Goal: Obtain resource: Download file/media

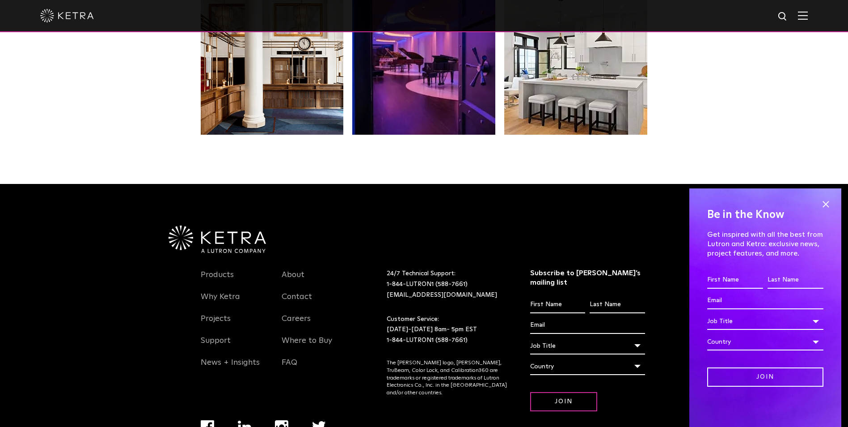
scroll to position [1880, 0]
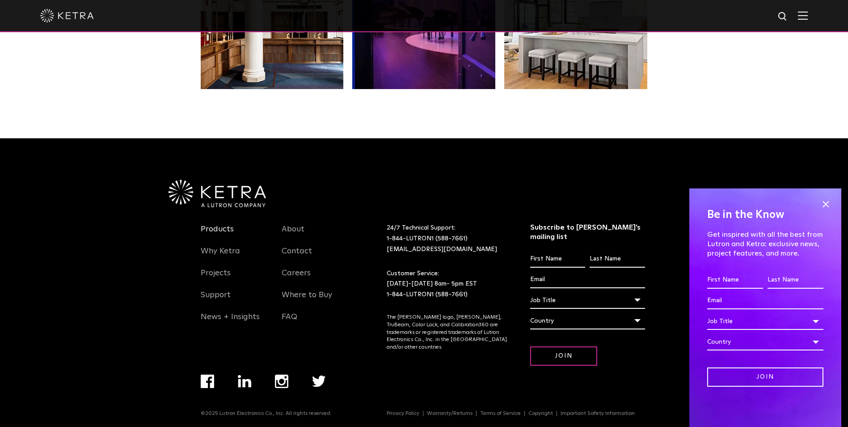
click at [214, 233] on link "Products" at bounding box center [217, 234] width 33 height 21
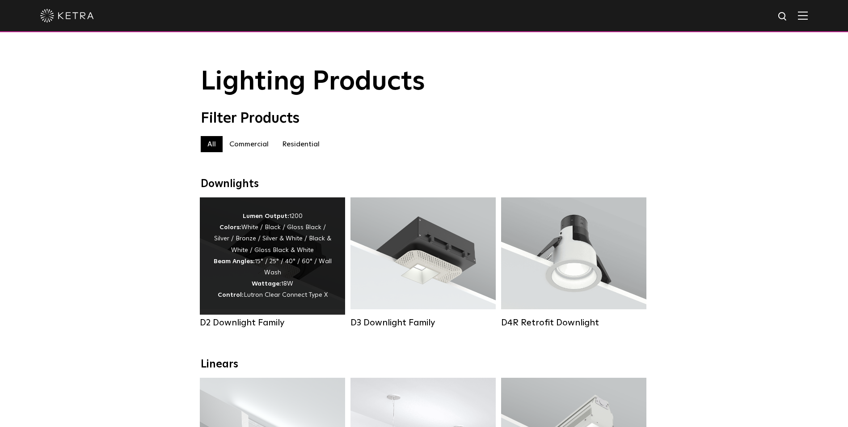
click at [241, 276] on div "Lumen Output: 1200 Colors: White / Black / Gloss Black / Silver / Bronze / Silv…" at bounding box center [272, 256] width 118 height 90
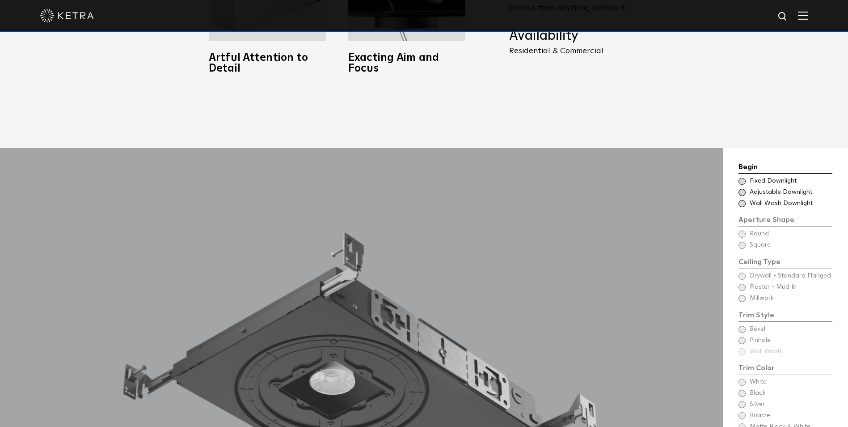
scroll to position [805, 0]
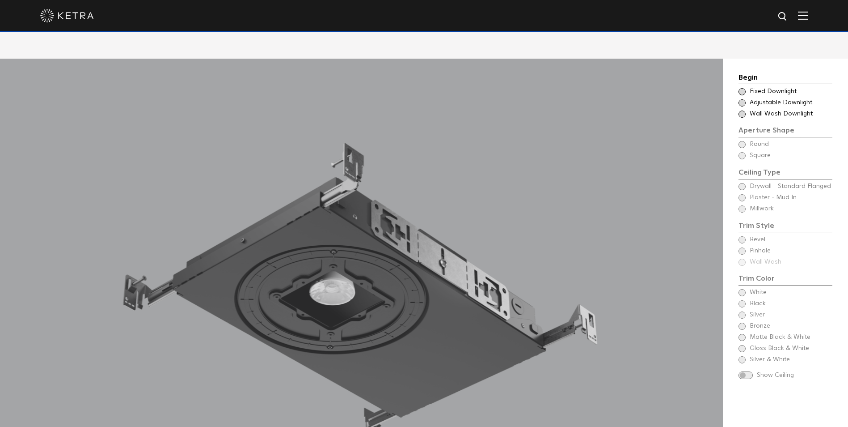
click at [769, 98] on span "Adjustable Downlight" at bounding box center [791, 102] width 82 height 9
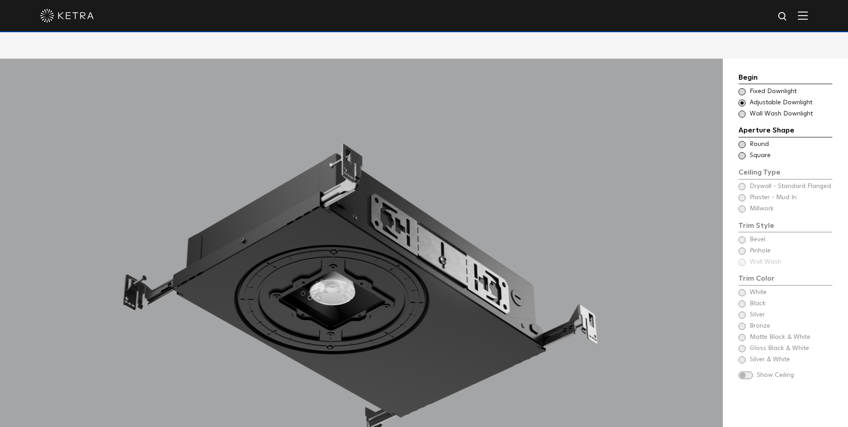
click at [750, 140] on span "Round" at bounding box center [791, 144] width 82 height 9
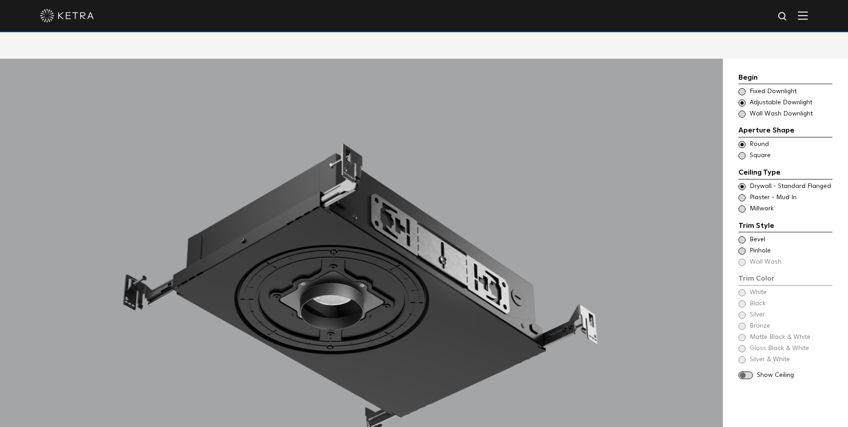
click at [752, 246] on span "Pinhole" at bounding box center [791, 250] width 82 height 9
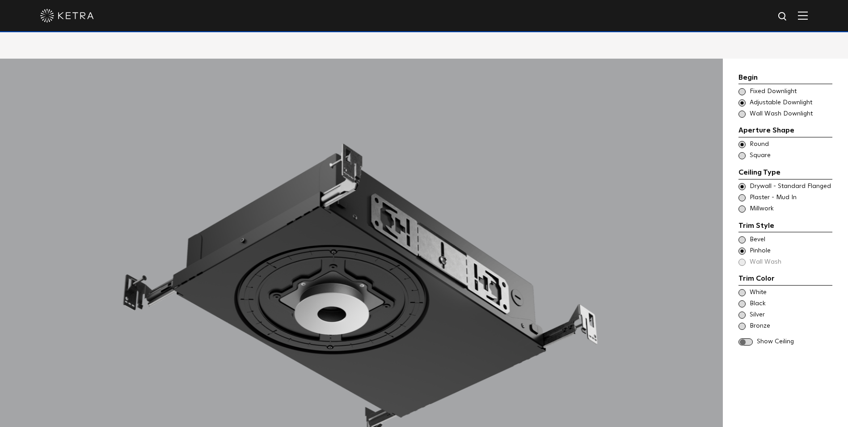
click at [757, 288] on span "White" at bounding box center [791, 292] width 82 height 9
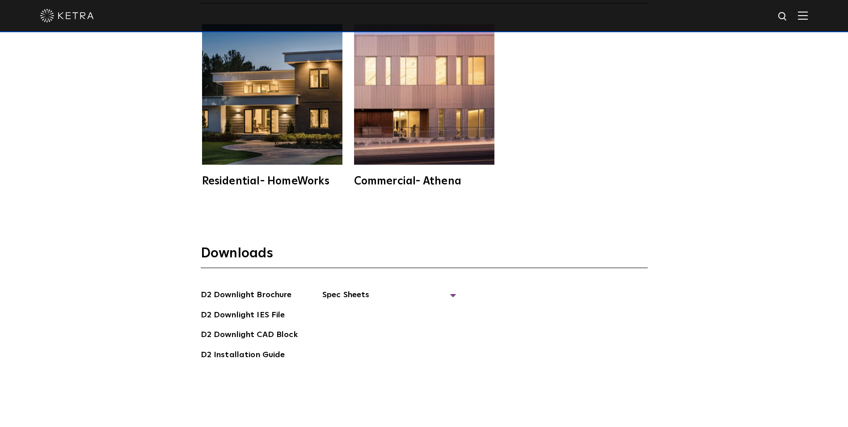
scroll to position [2593, 0]
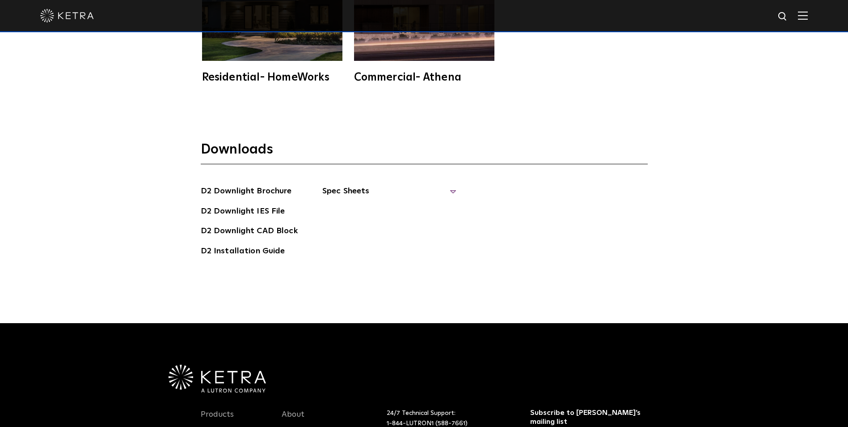
click at [354, 185] on span "Spec Sheets" at bounding box center [389, 195] width 134 height 20
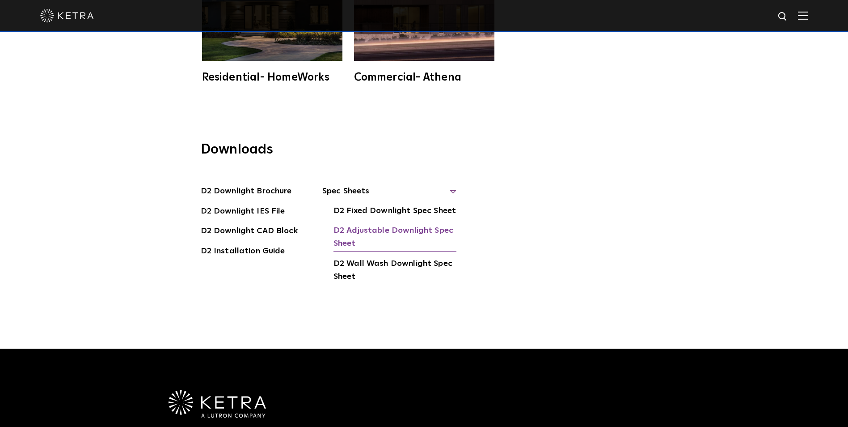
click at [372, 225] on link "D2 Adjustable Downlight Spec Sheet" at bounding box center [395, 237] width 123 height 27
